Goal: Task Accomplishment & Management: Complete application form

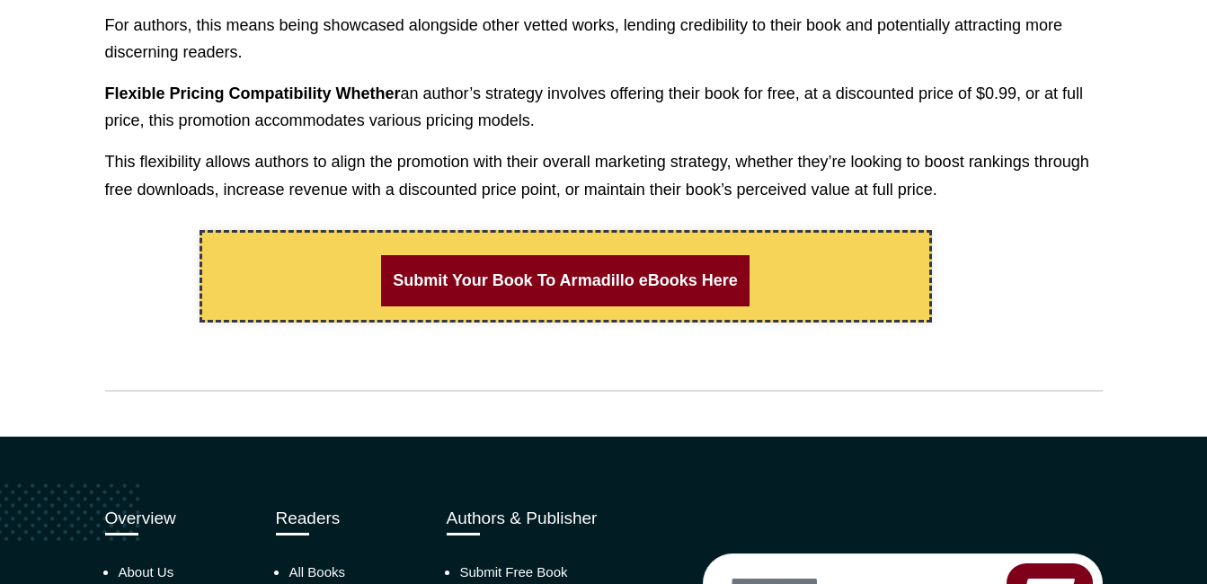
scroll to position [1439, 0]
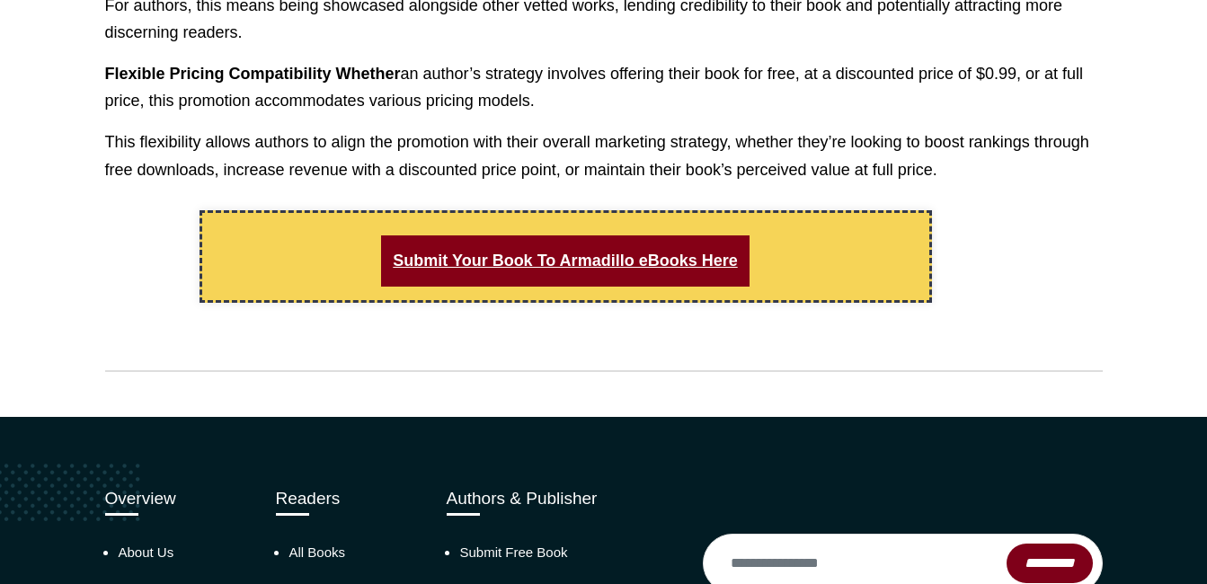
click at [624, 259] on link "Submit Your Book To Armadillo eBooks Here" at bounding box center [565, 261] width 368 height 51
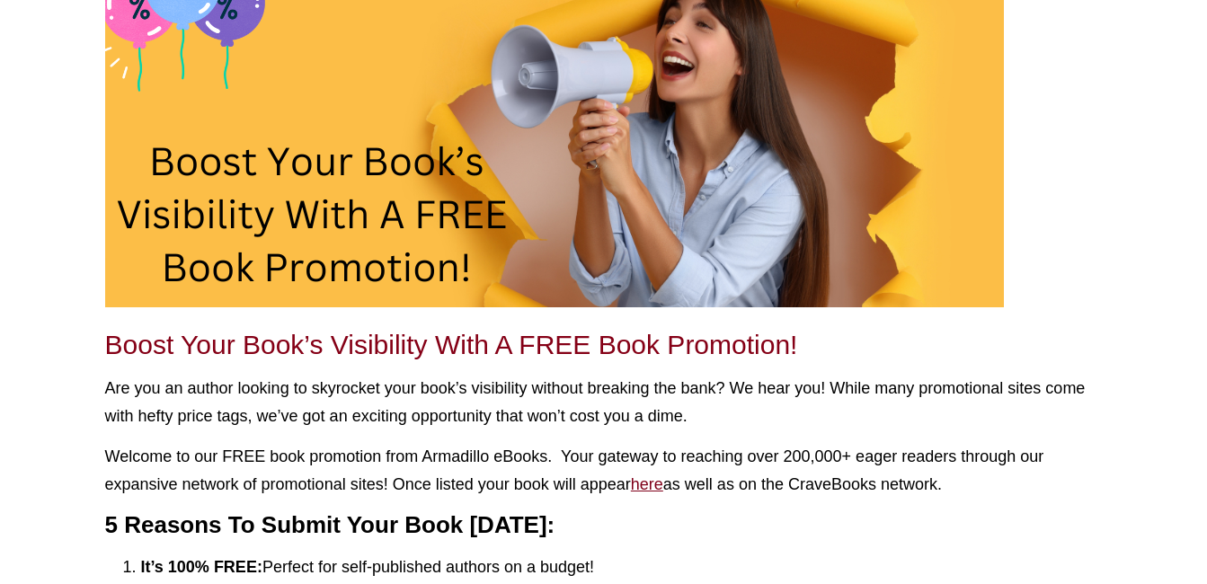
scroll to position [180, 0]
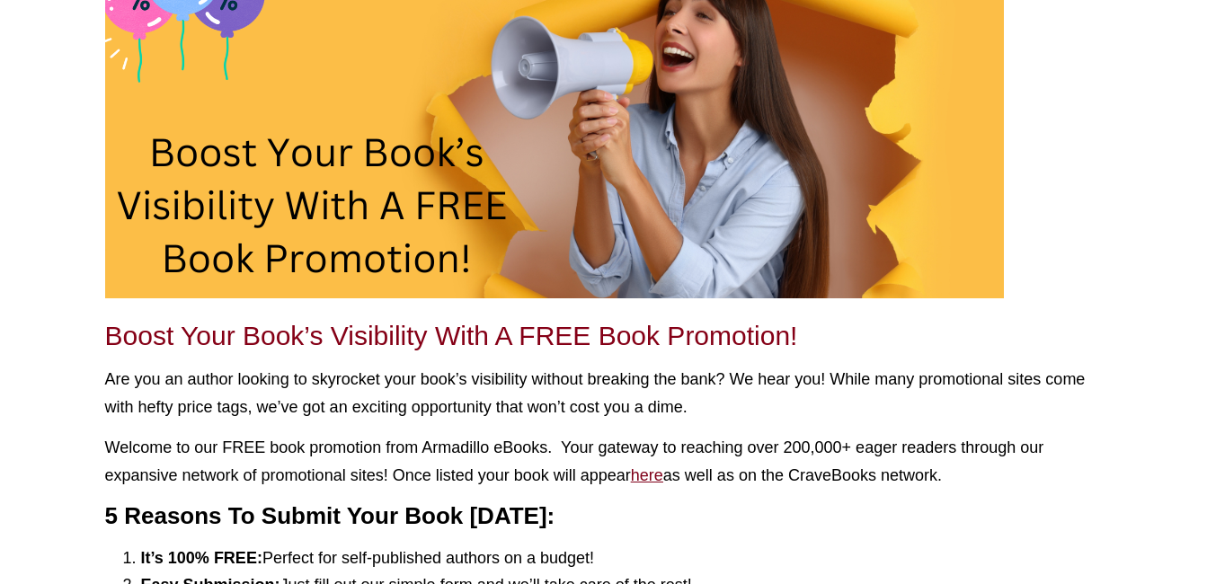
click at [657, 478] on u "here" at bounding box center [647, 476] width 32 height 18
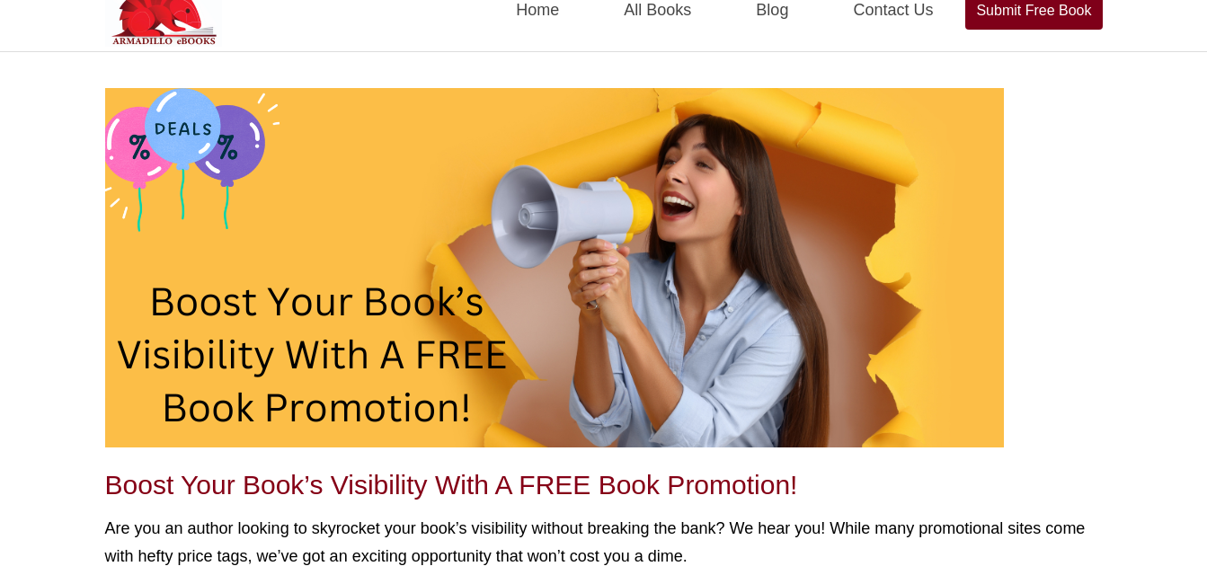
scroll to position [0, 0]
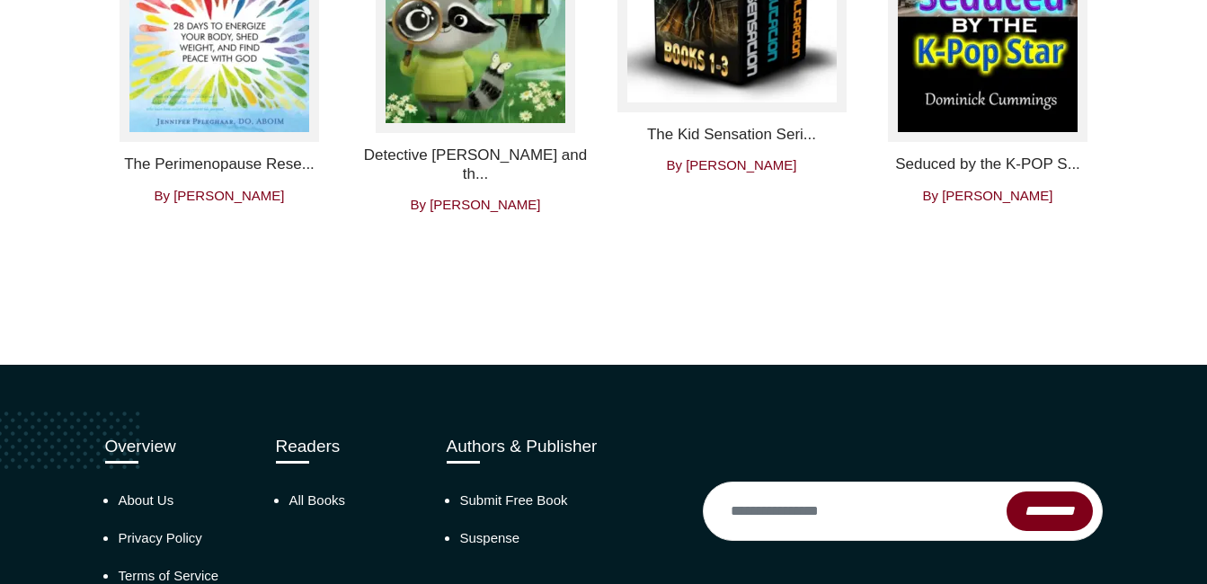
scroll to position [4048, 0]
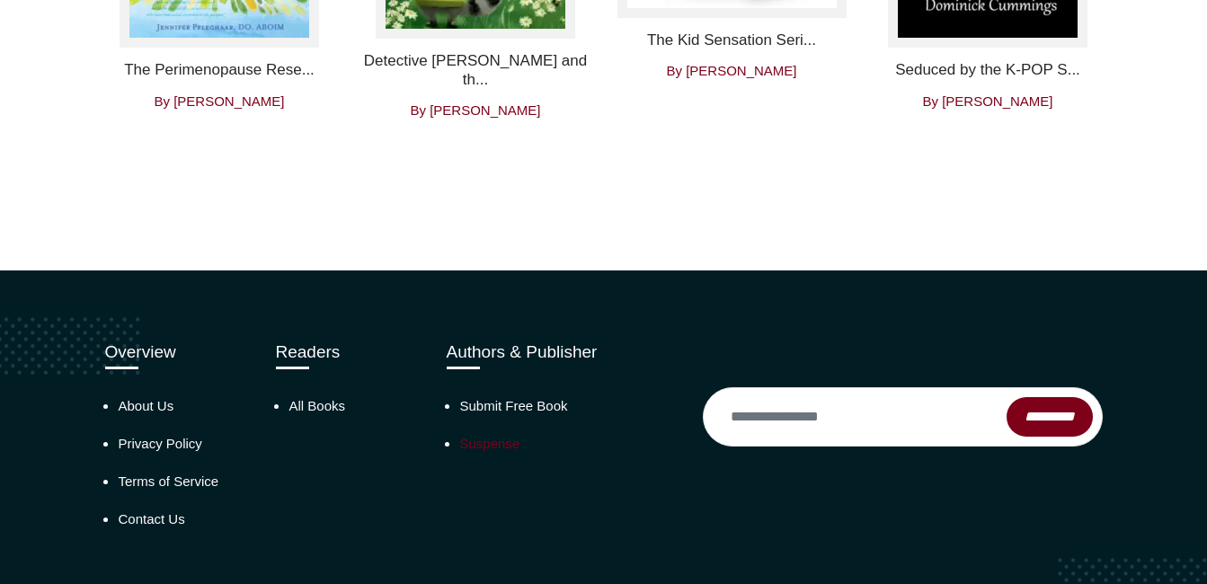
click at [478, 436] on link "Suspense" at bounding box center [490, 443] width 60 height 15
